Goal: Task Accomplishment & Management: Complete application form

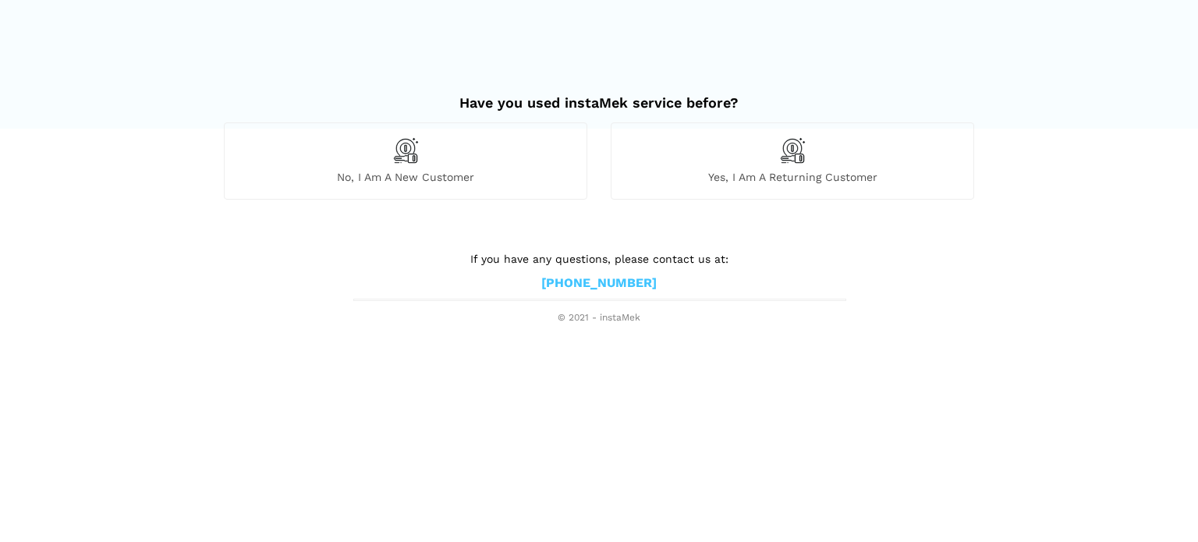
click at [424, 168] on div "No, I am a new customer" at bounding box center [406, 160] width 364 height 76
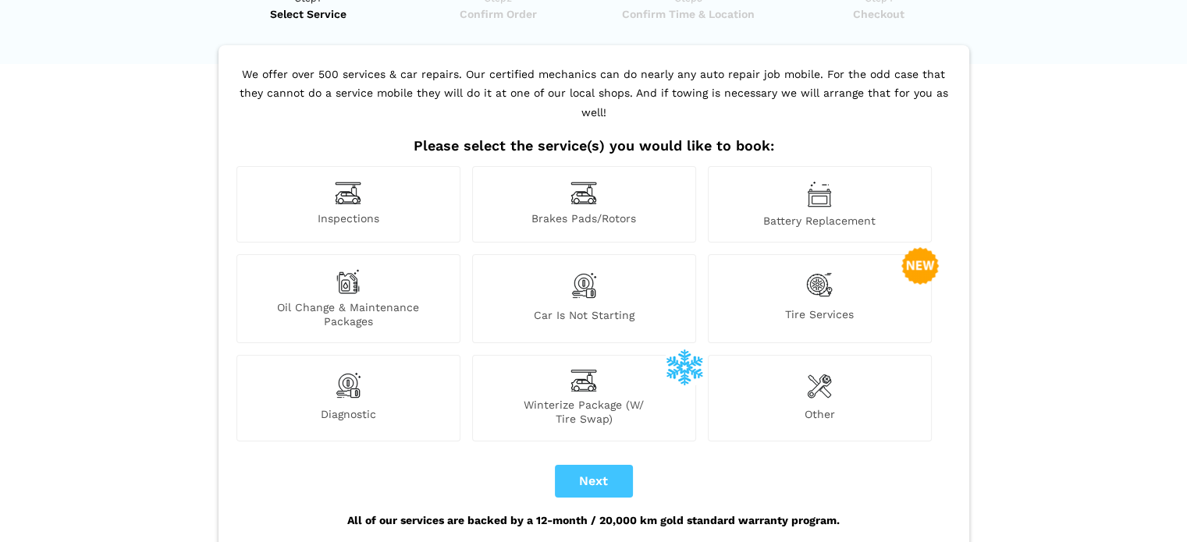
scroll to position [66, 0]
click at [377, 407] on span "Diagnostic" at bounding box center [348, 416] width 222 height 19
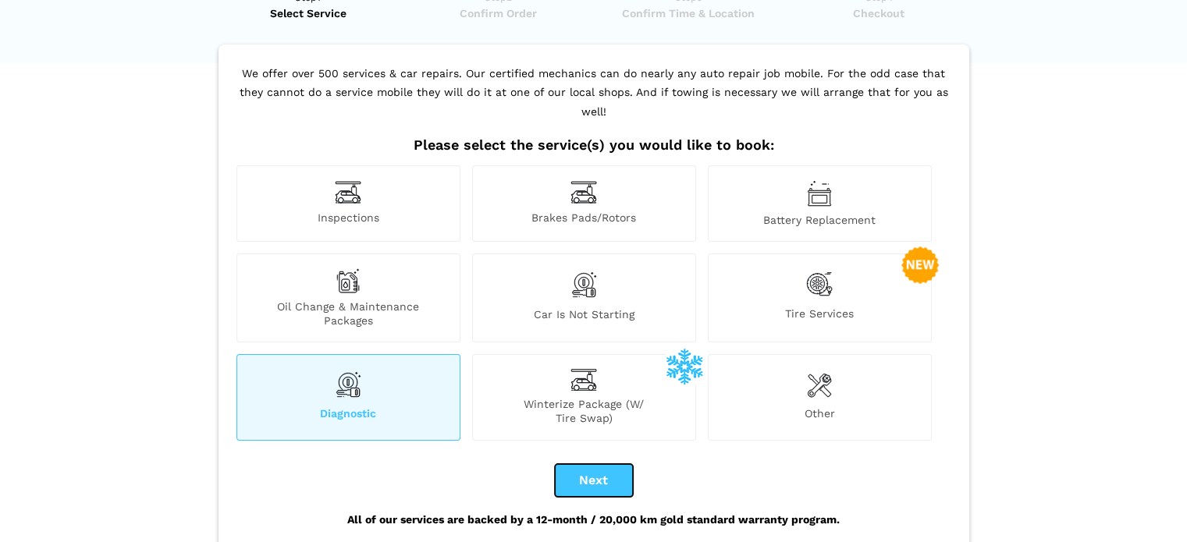
click at [581, 467] on button "Next" at bounding box center [594, 480] width 78 height 33
checkbox input "true"
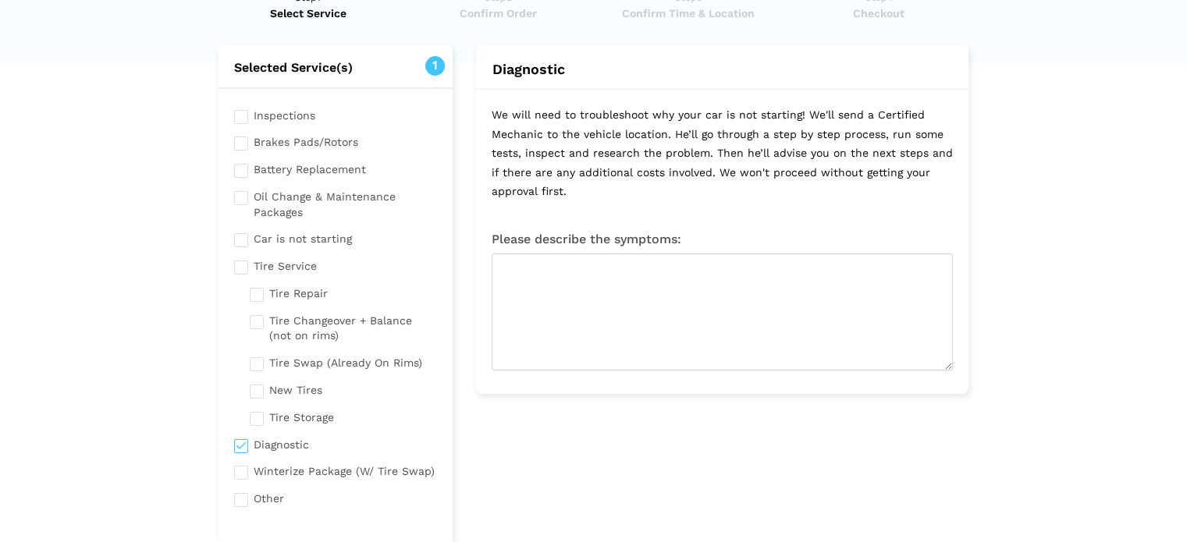
scroll to position [0, 0]
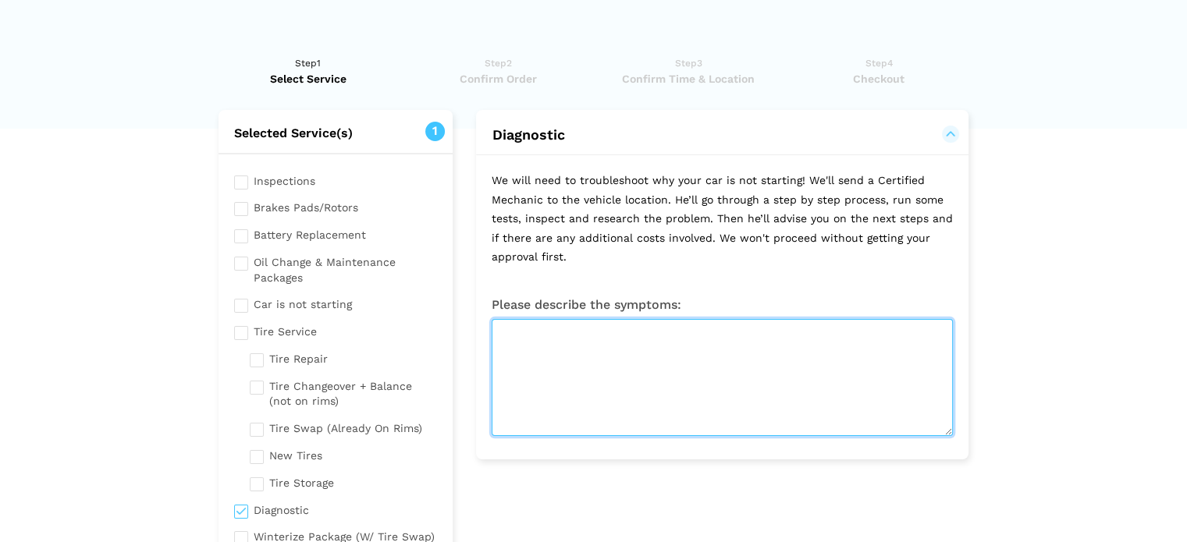
click at [604, 385] on textarea at bounding box center [722, 377] width 461 height 117
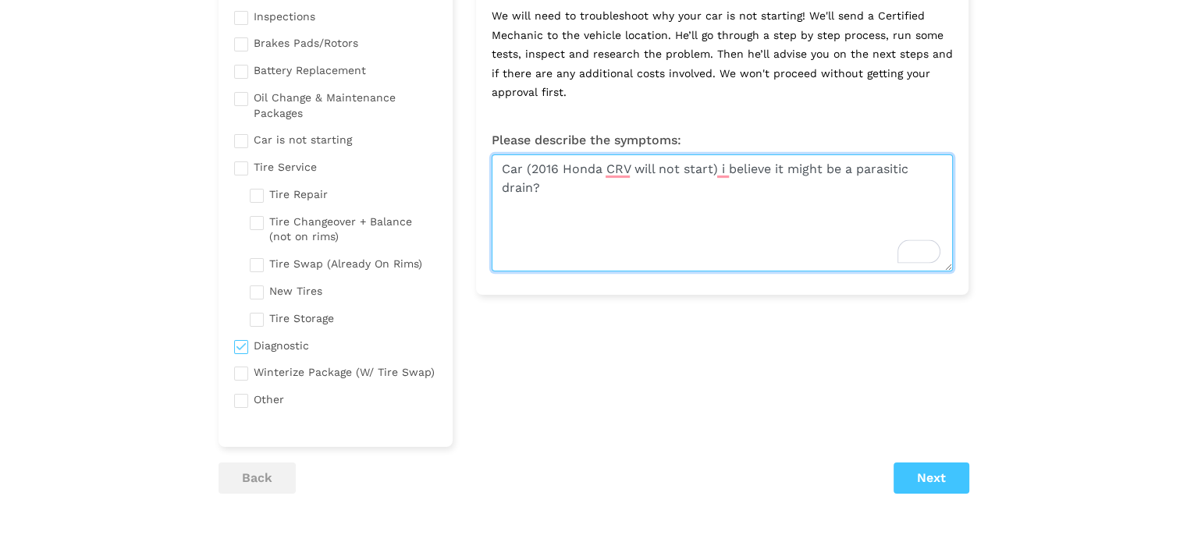
scroll to position [164, 0]
type textarea "Car (2016 Honda CRV will not start) i believe it might be a parasitic drain?"
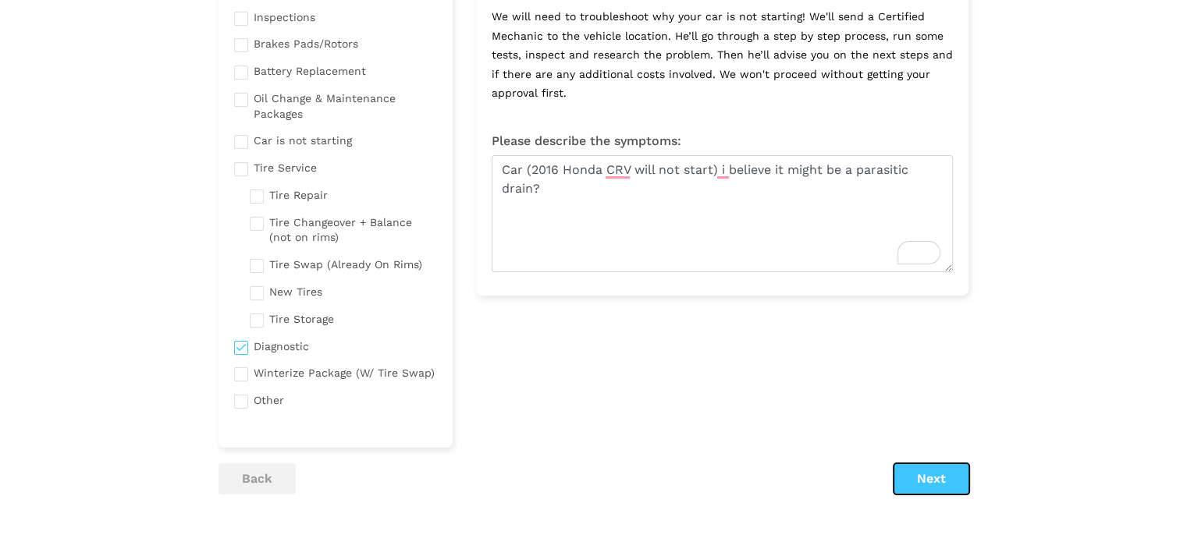
click at [917, 463] on button "Next" at bounding box center [931, 478] width 76 height 31
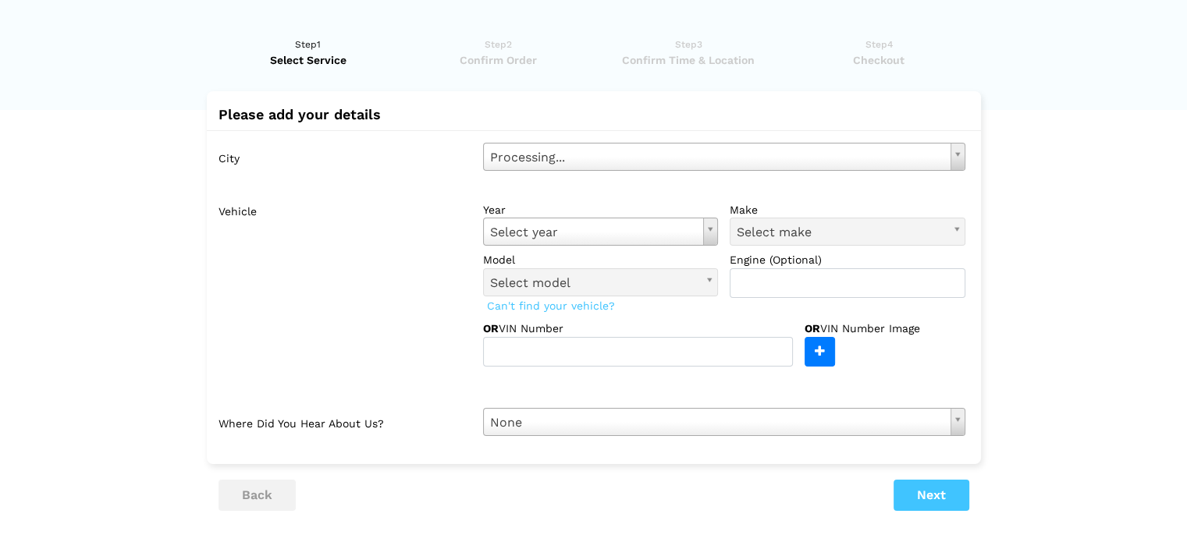
scroll to position [0, 0]
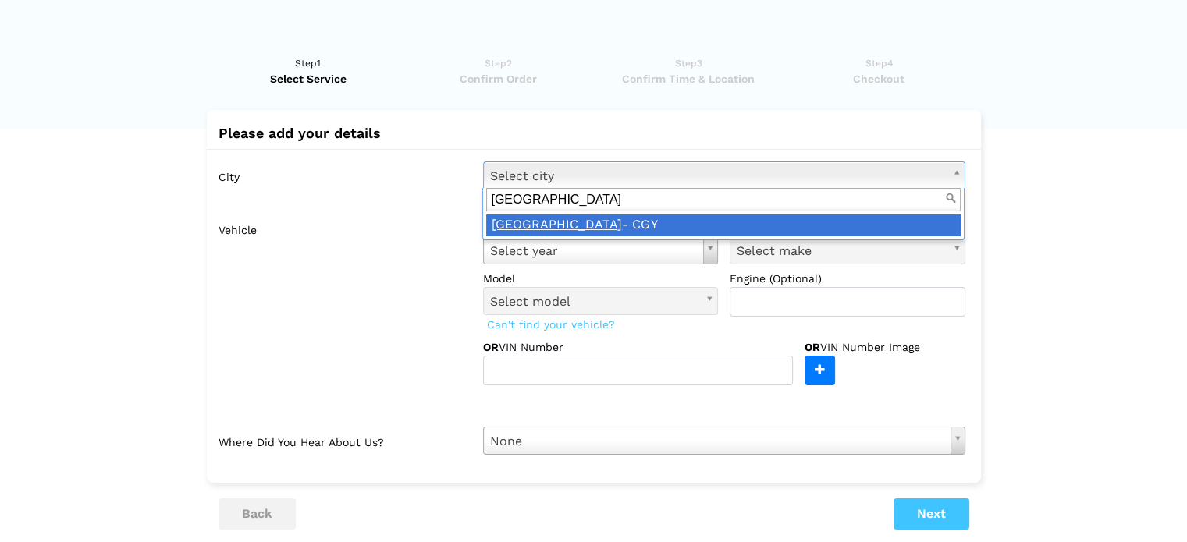
type input "calgary"
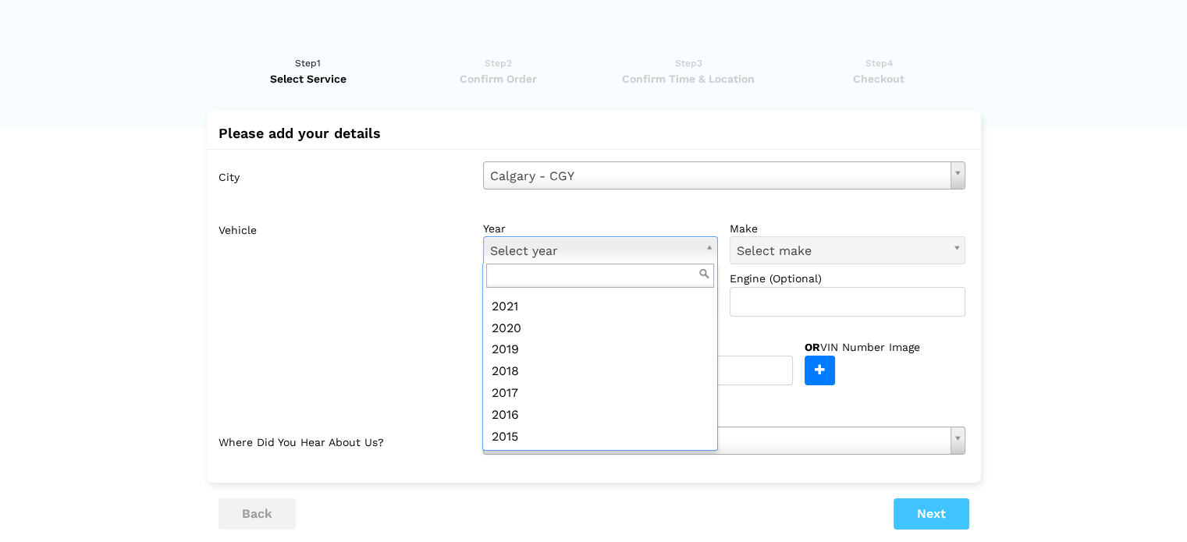
scroll to position [126, 0]
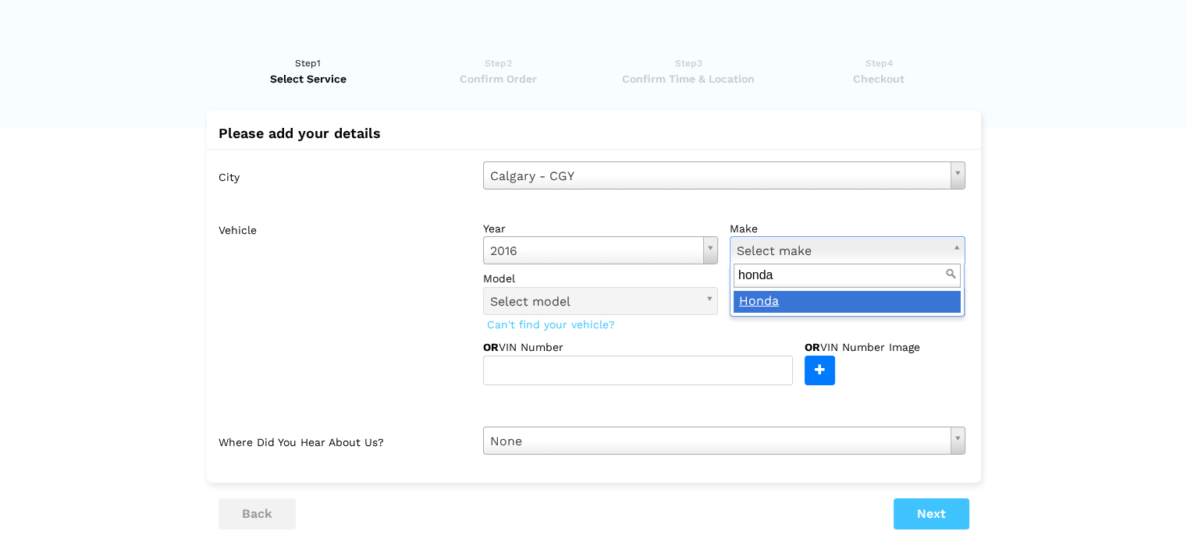
type input "honda"
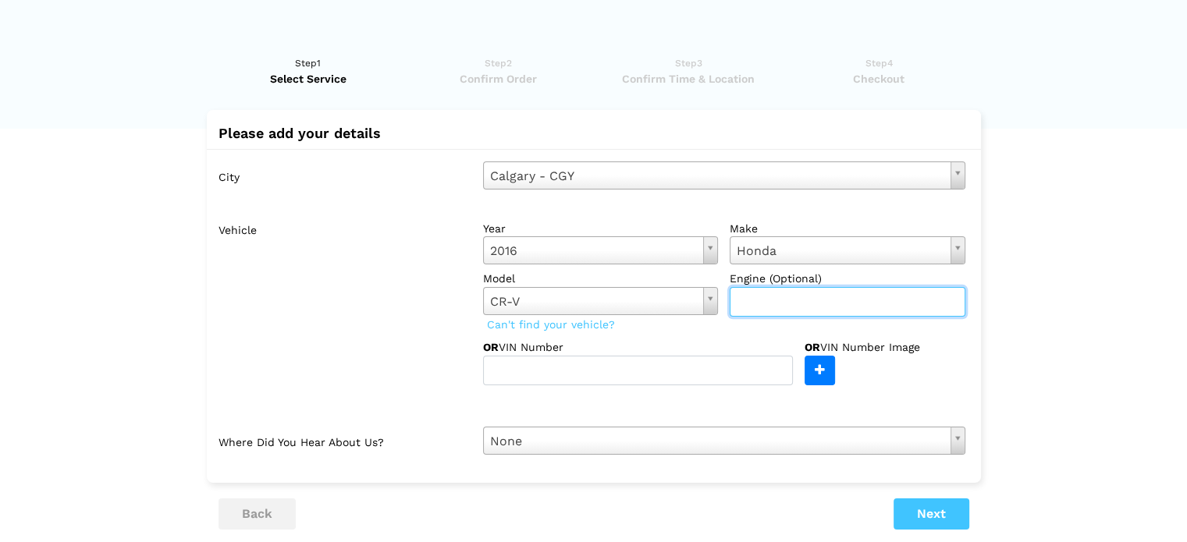
click at [790, 301] on input "text" at bounding box center [848, 302] width 236 height 30
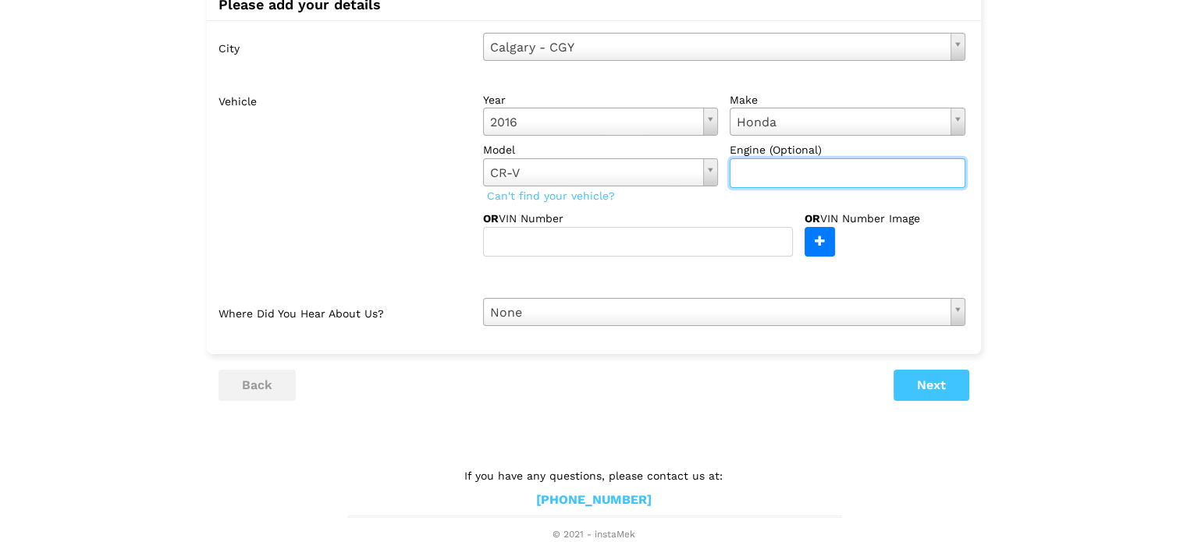
scroll to position [129, 0]
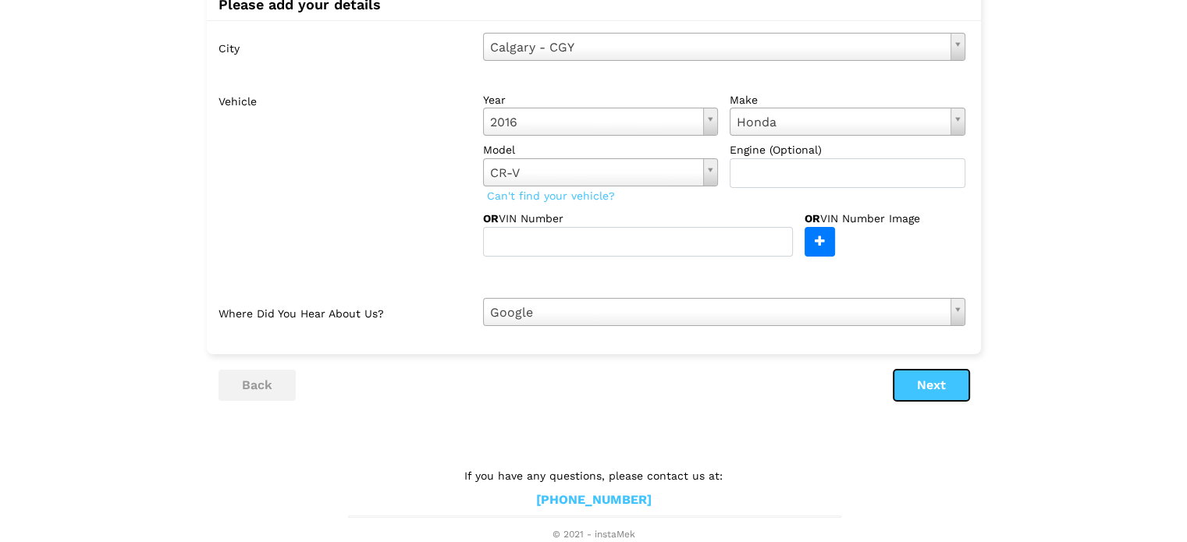
click at [919, 377] on button "Next" at bounding box center [931, 385] width 76 height 31
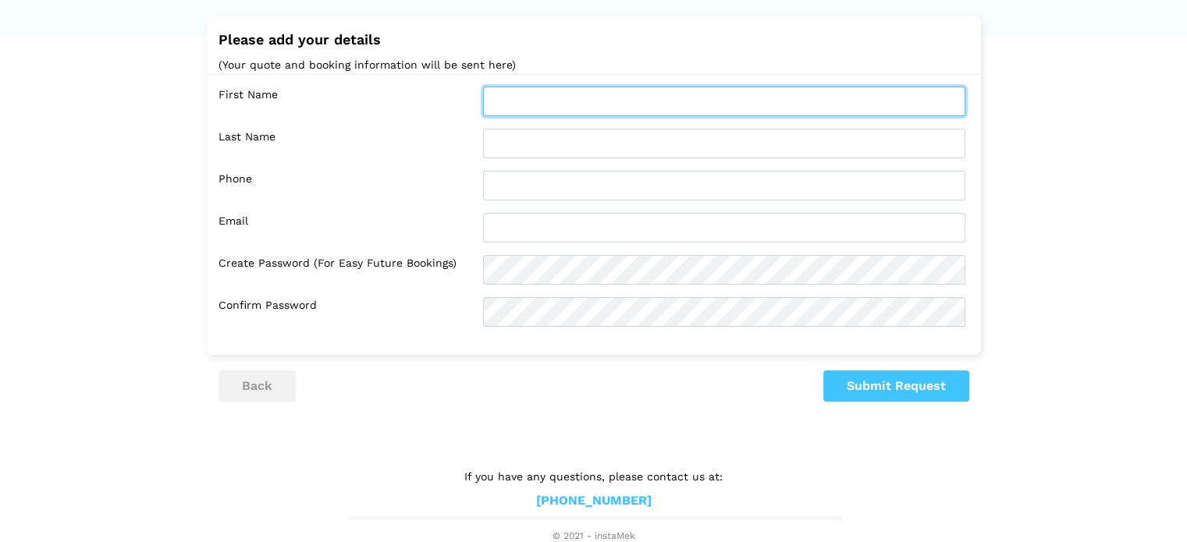
click at [620, 108] on input "text" at bounding box center [724, 102] width 482 height 30
type input "Solomon"
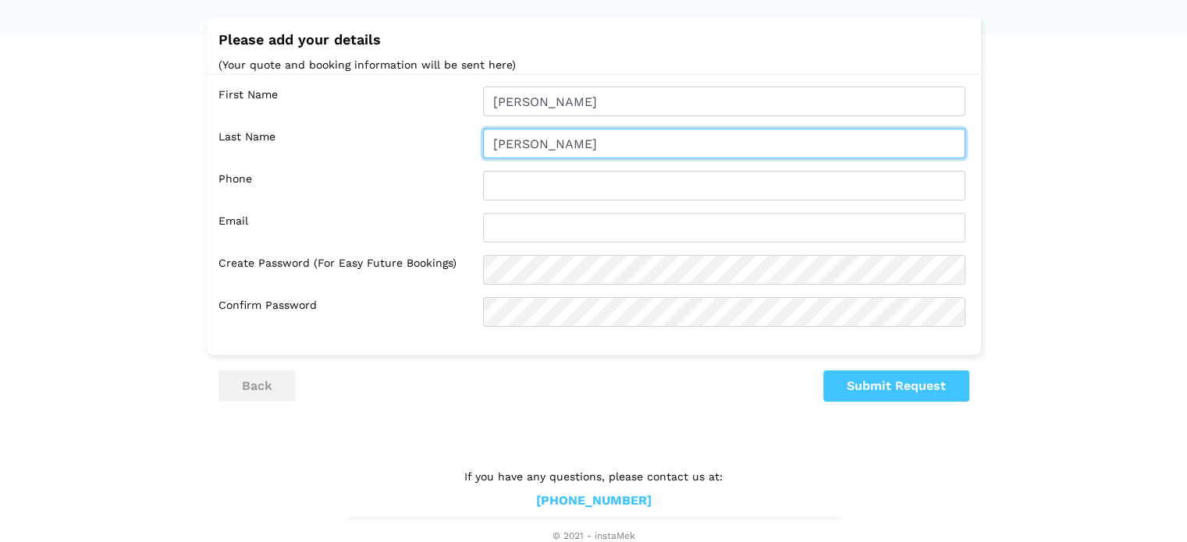
type input "Girma"
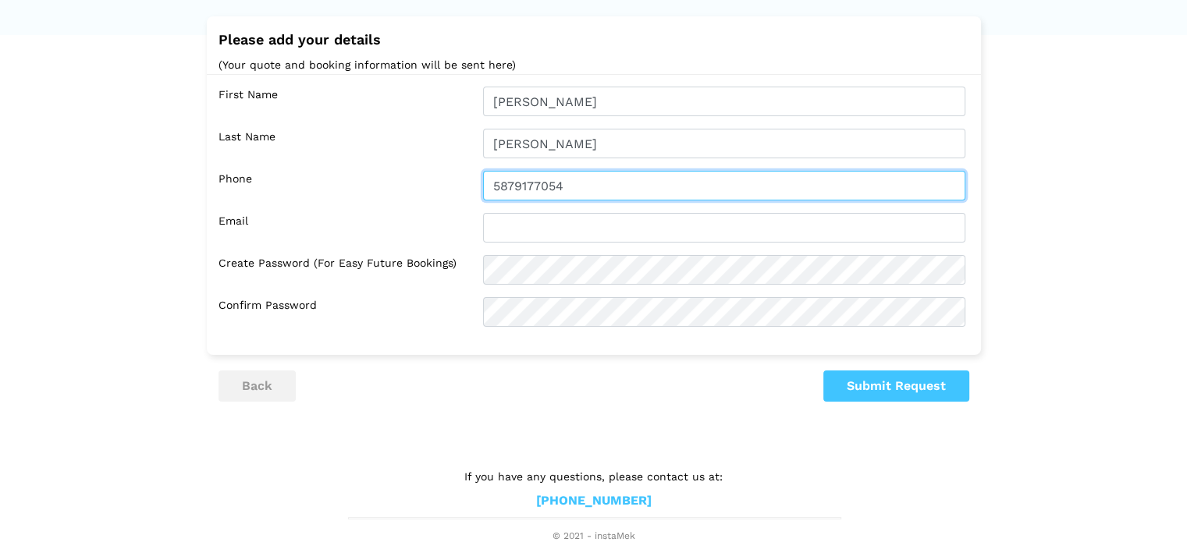
type input "5879177054"
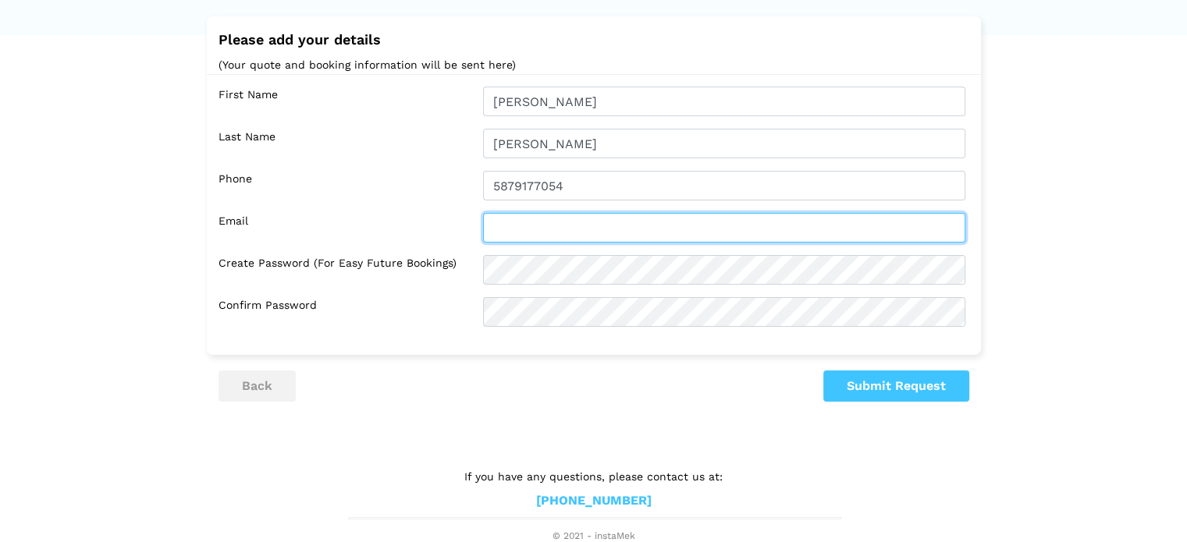
click at [566, 235] on input "text" at bounding box center [724, 228] width 482 height 30
type input "solomontsige@ymail.com"
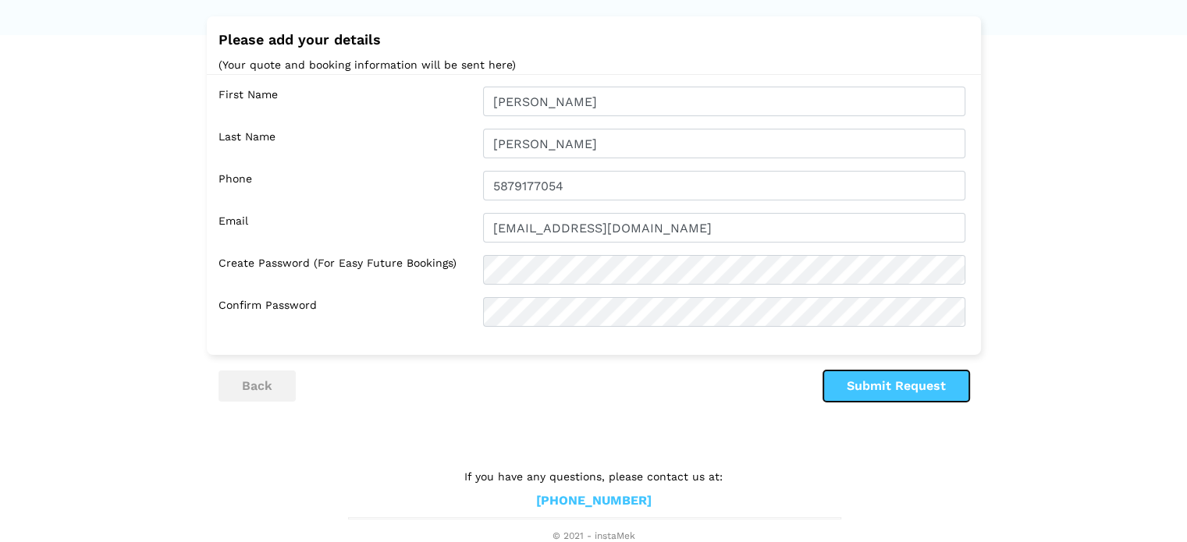
click at [895, 392] on button "Submit Request" at bounding box center [896, 386] width 146 height 31
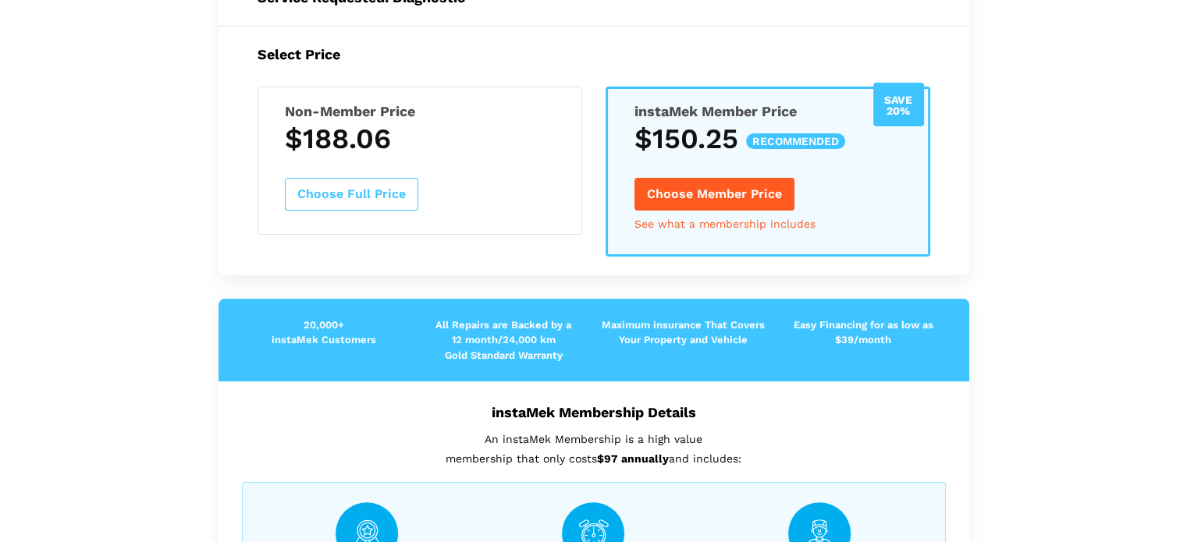
scroll to position [243, 0]
click at [739, 198] on button "Choose Member Price" at bounding box center [714, 194] width 160 height 33
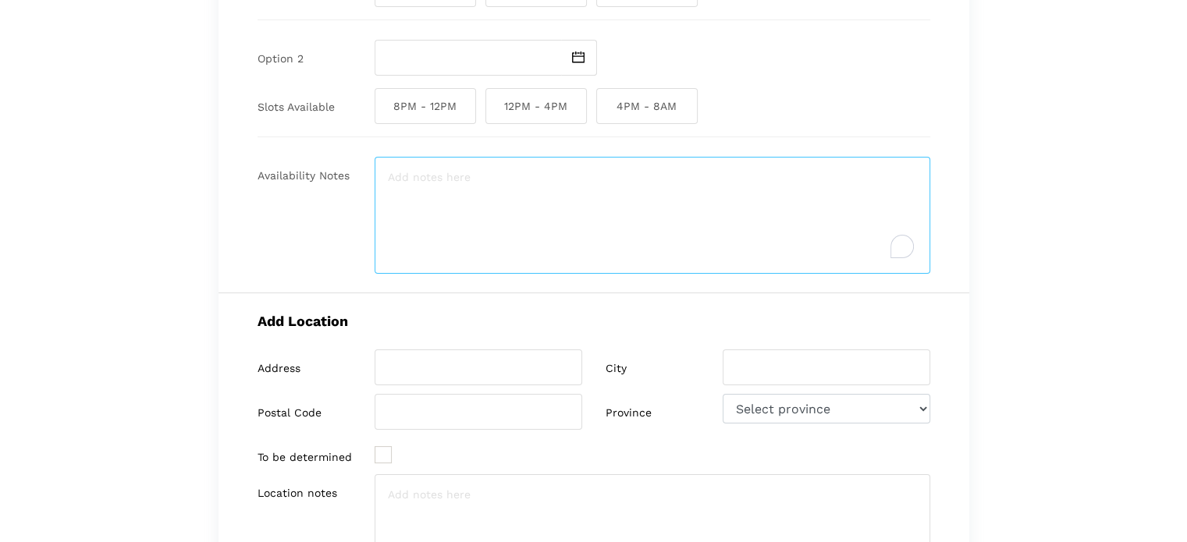
drag, startPoint x: 739, startPoint y: 198, endPoint x: 726, endPoint y: 165, distance: 35.8
click at [726, 165] on textarea "To enrich screen reader interactions, please activate Accessibility in Grammarl…" at bounding box center [653, 215] width 556 height 117
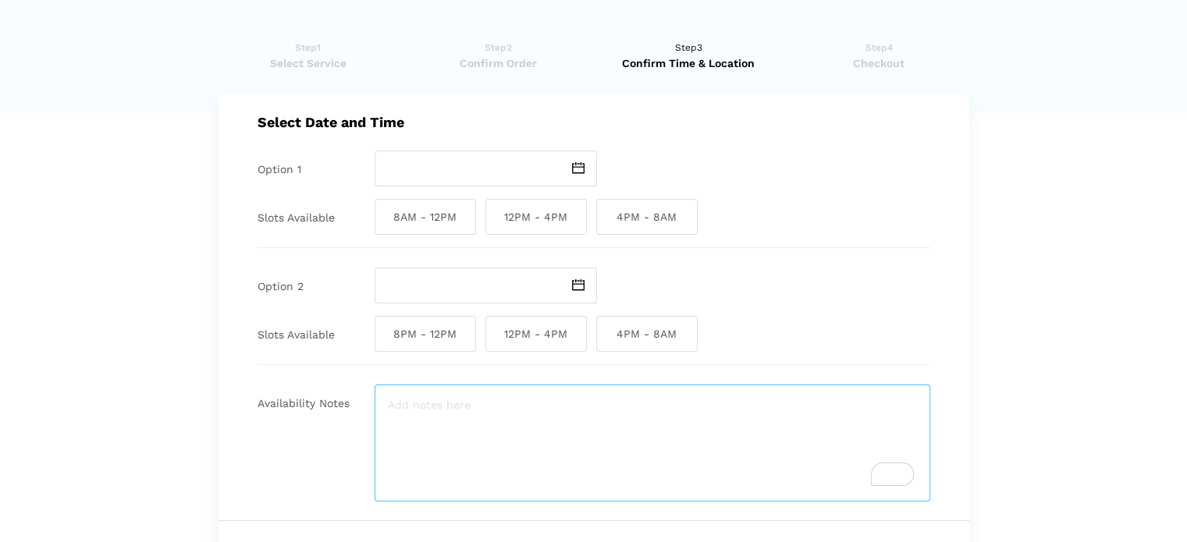
scroll to position [0, 0]
